Goal: Task Accomplishment & Management: Complete application form

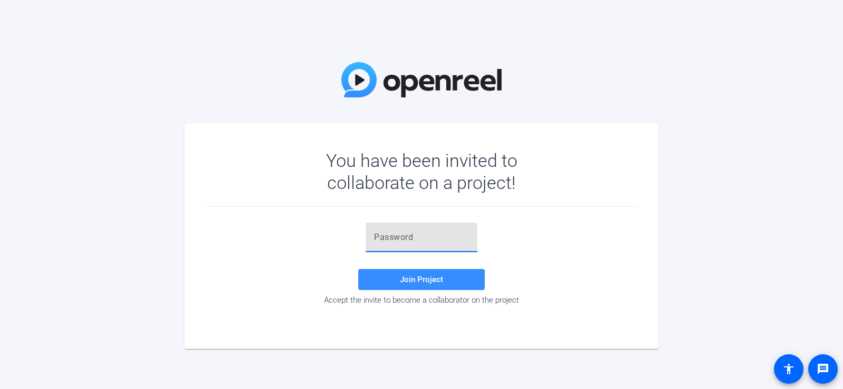
click at [458, 242] on input "text" at bounding box center [421, 237] width 95 height 13
type input "Wmsd"
click at [414, 287] on span at bounding box center [421, 279] width 126 height 25
drag, startPoint x: 400, startPoint y: 234, endPoint x: 375, endPoint y: 240, distance: 26.4
click at [375, 240] on input "Wmsd" at bounding box center [421, 237] width 95 height 13
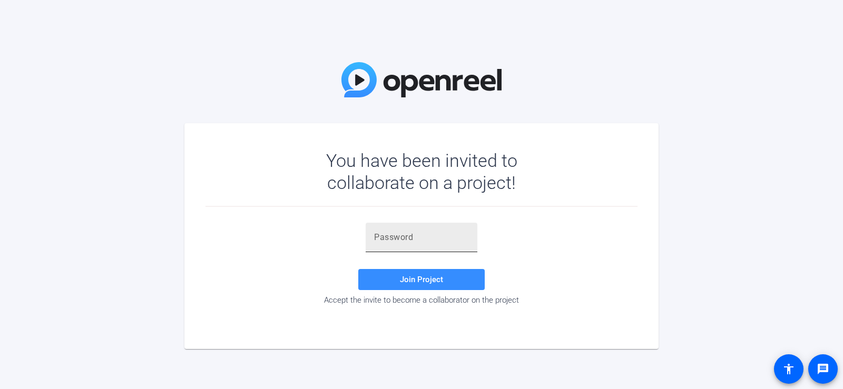
click at [434, 236] on input "text" at bounding box center [421, 237] width 95 height 13
paste input "bJ#9^C"
type input "bJ#9^C"
click at [433, 281] on span "Join Project" at bounding box center [421, 279] width 43 height 9
click at [412, 242] on input "text" at bounding box center [421, 237] width 95 height 13
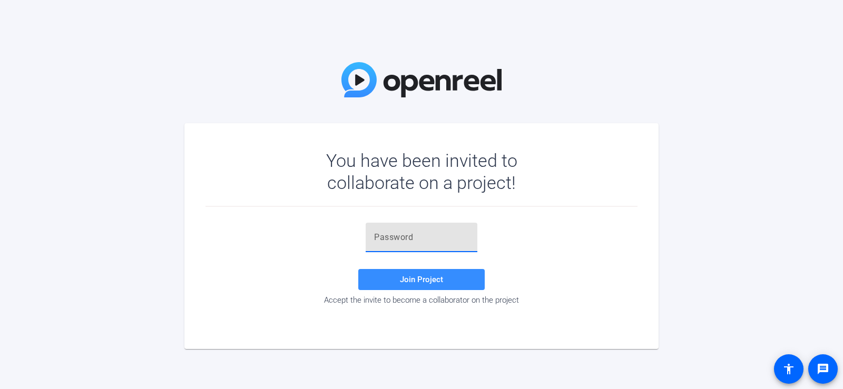
paste input "8-+Bxh"
type input "8-+Bxh"
click at [428, 277] on span "Join Project" at bounding box center [421, 279] width 43 height 9
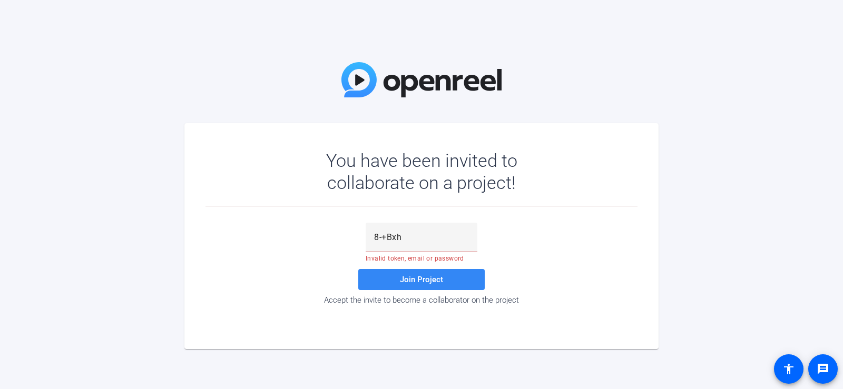
click at [440, 273] on span at bounding box center [421, 279] width 126 height 25
